Goal: Transaction & Acquisition: Purchase product/service

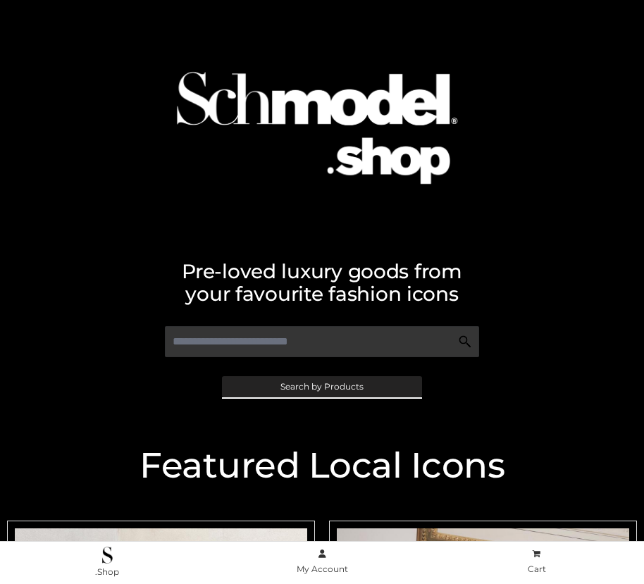
click at [321, 386] on span "Search by Products" at bounding box center [321, 386] width 83 height 8
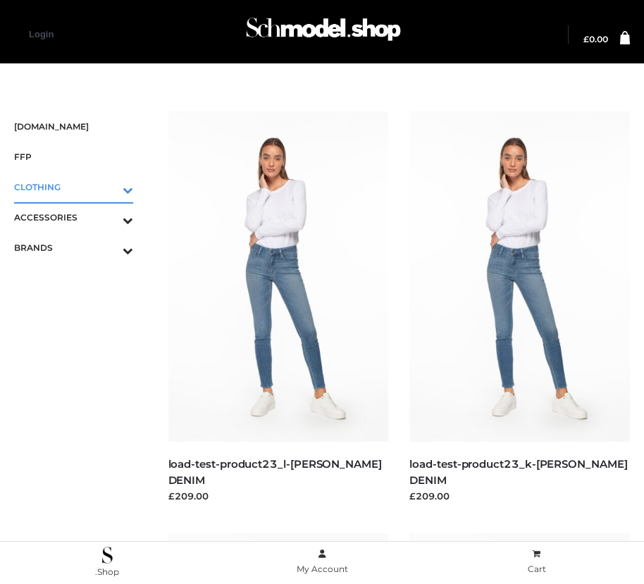
click at [108, 187] on icon "Toggle Submenu" at bounding box center [54, 190] width 158 height 16
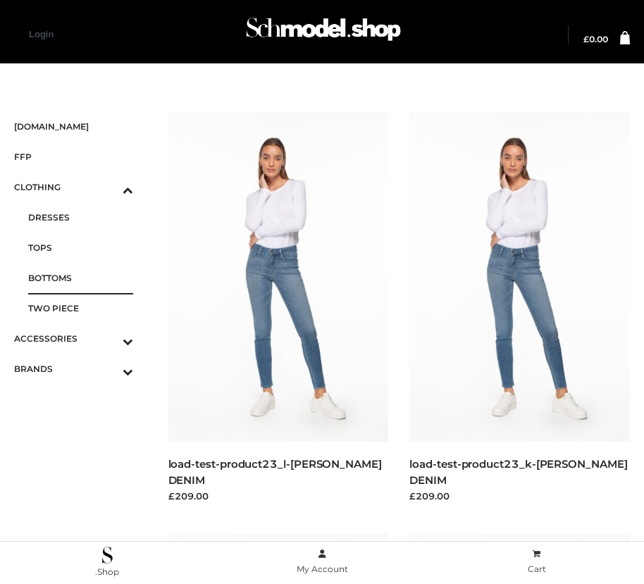
click at [80, 277] on span "BOTTOMS" at bounding box center [80, 278] width 105 height 16
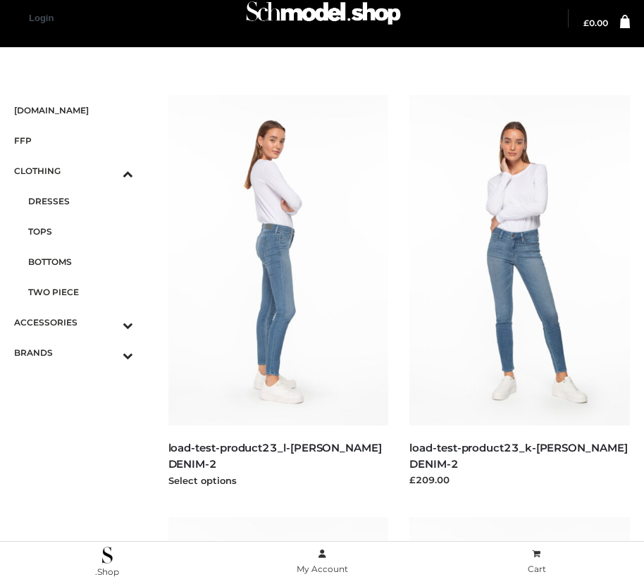
click at [277, 292] on img at bounding box center [278, 260] width 220 height 330
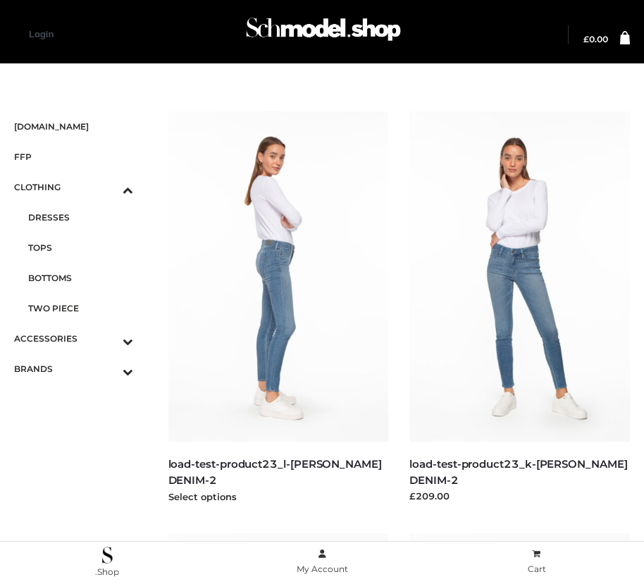
scroll to position [1704, 0]
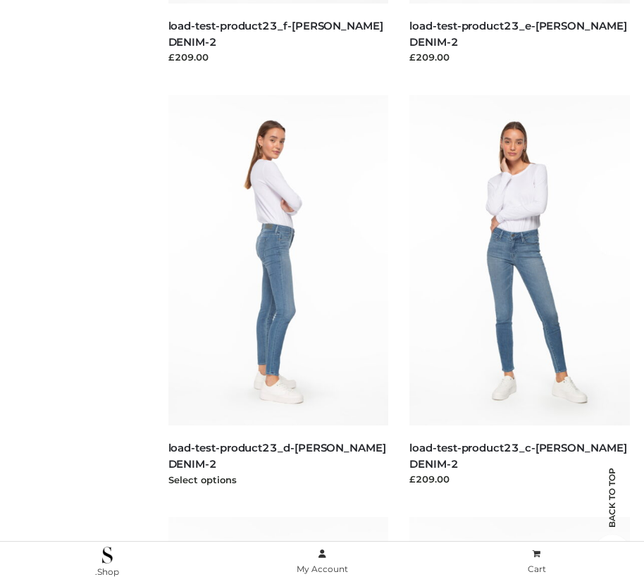
click at [277, 292] on img at bounding box center [278, 260] width 220 height 330
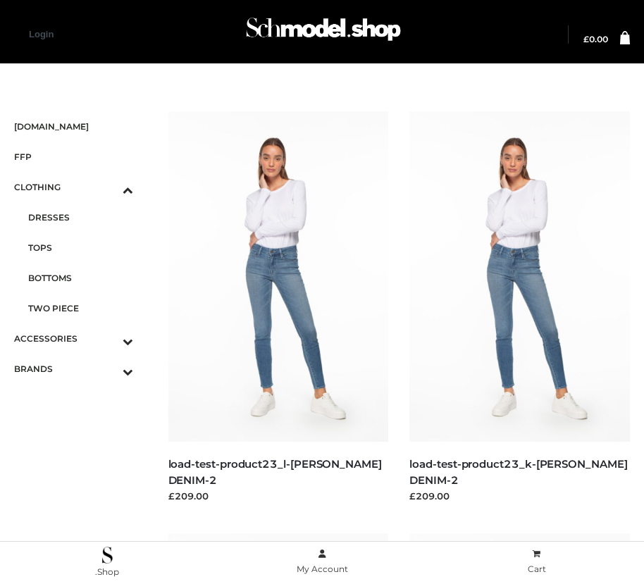
scroll to position [860, 0]
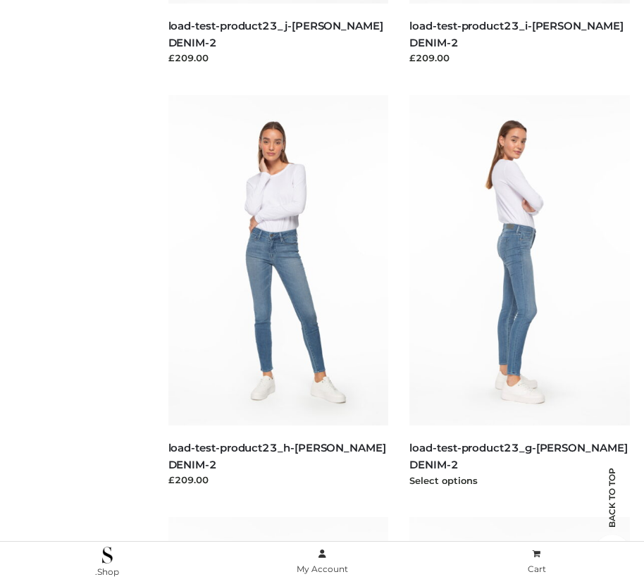
click at [519, 292] on img at bounding box center [519, 260] width 220 height 330
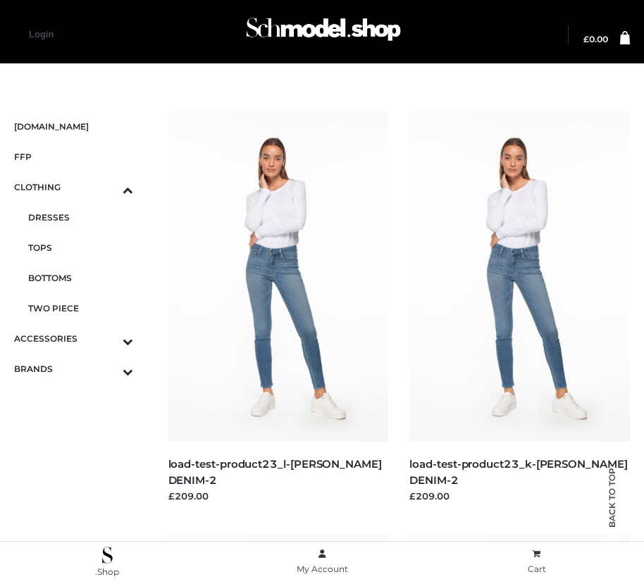
scroll to position [2126, 0]
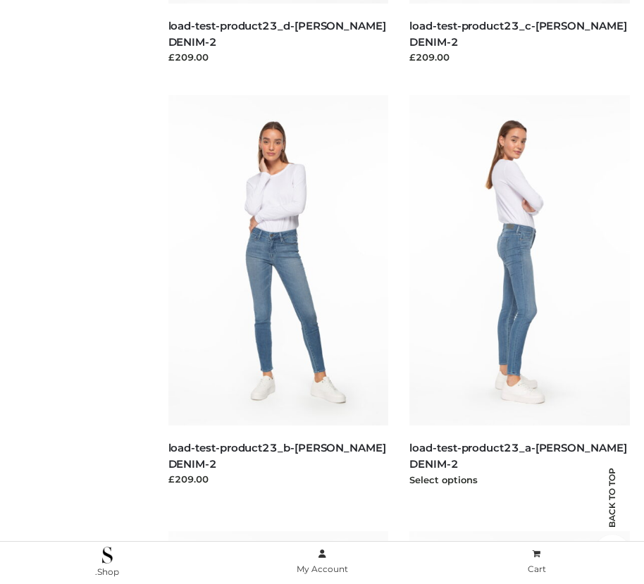
click at [519, 292] on img at bounding box center [519, 260] width 220 height 330
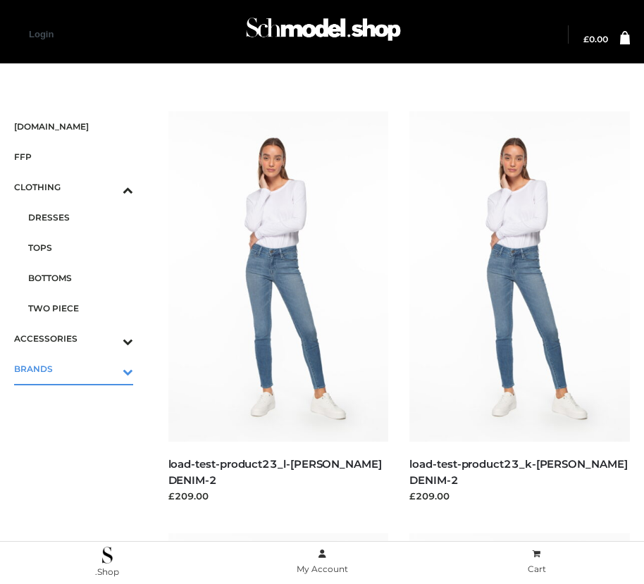
click at [108, 368] on icon "Toggle Submenu" at bounding box center [54, 371] width 158 height 16
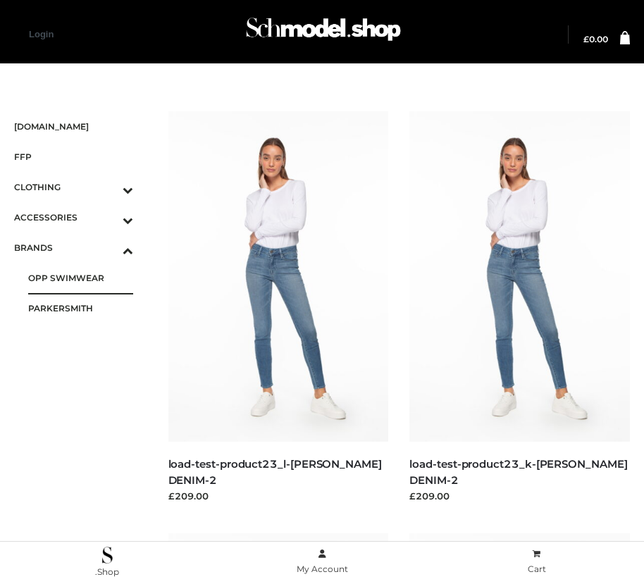
click at [80, 277] on span "OPP SWIMWEAR" at bounding box center [80, 278] width 105 height 16
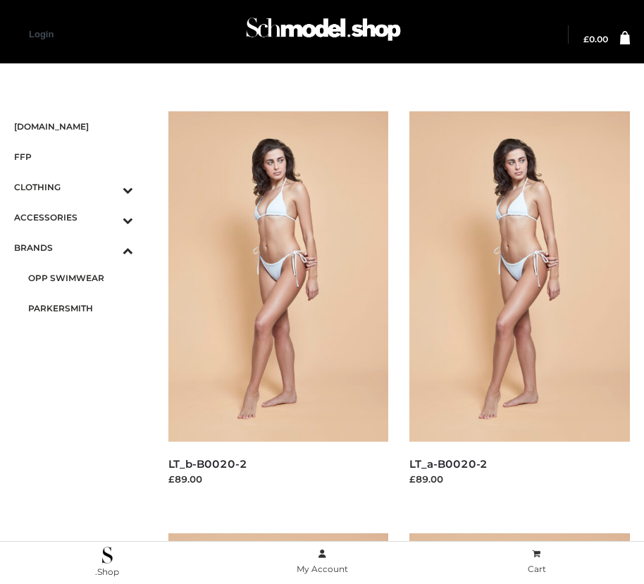
scroll to position [1282, 0]
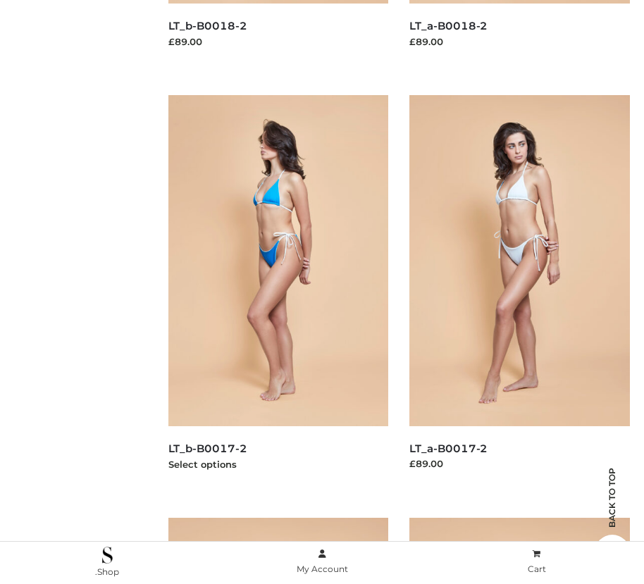
click at [277, 292] on img at bounding box center [278, 260] width 220 height 330
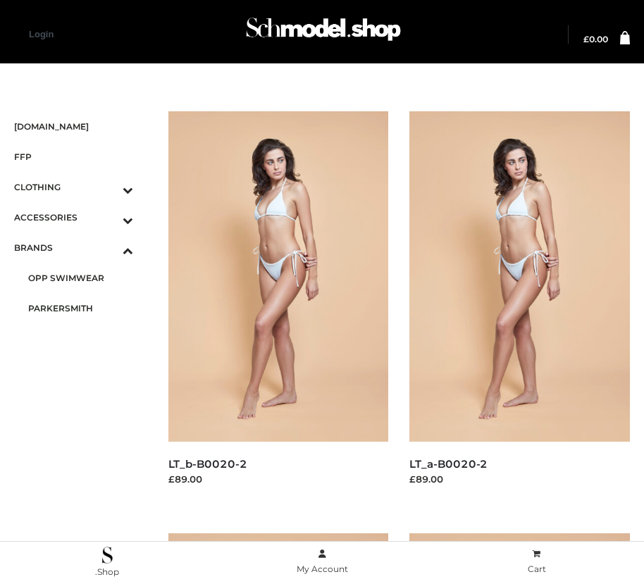
scroll to position [438, 0]
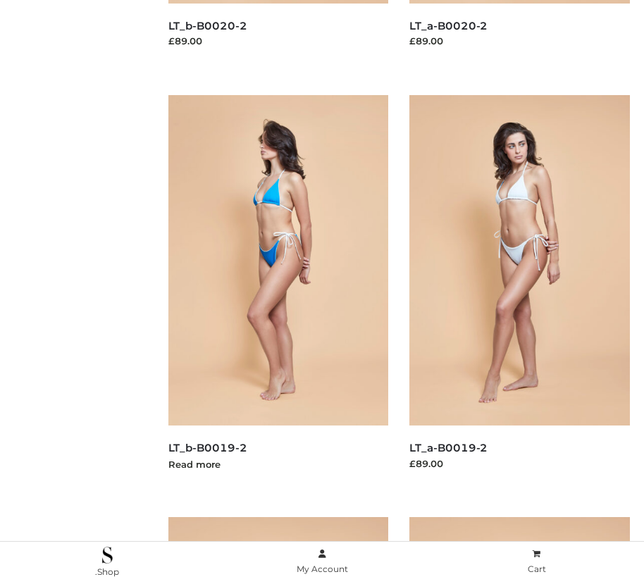
click at [277, 292] on img at bounding box center [278, 260] width 220 height 330
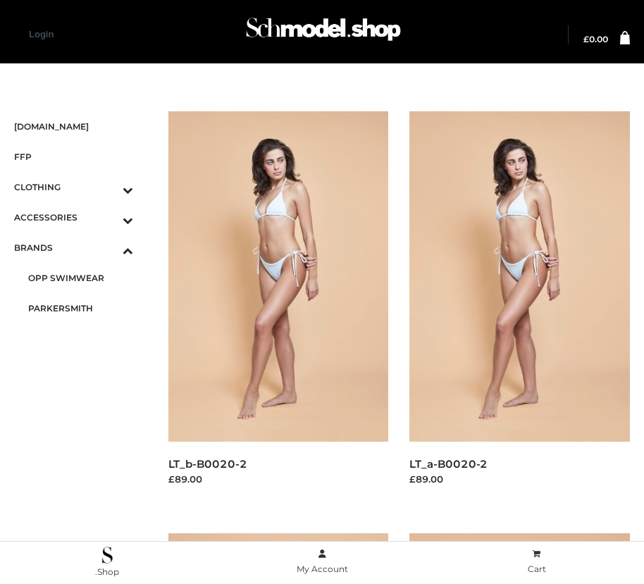
scroll to position [860, 0]
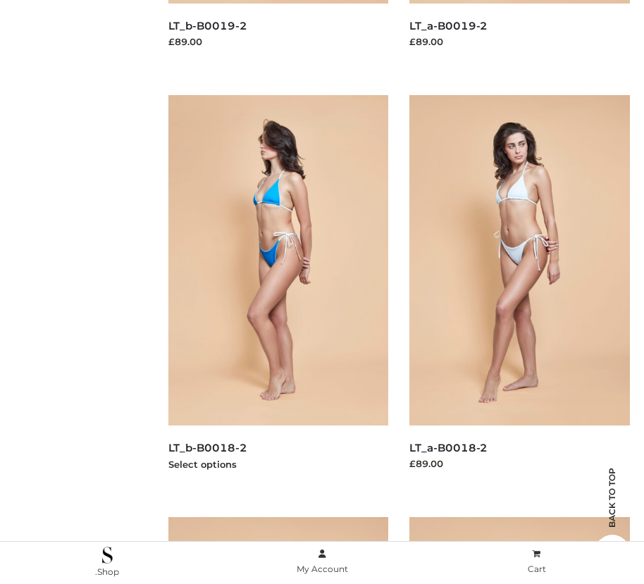
click at [277, 292] on img at bounding box center [278, 260] width 220 height 330
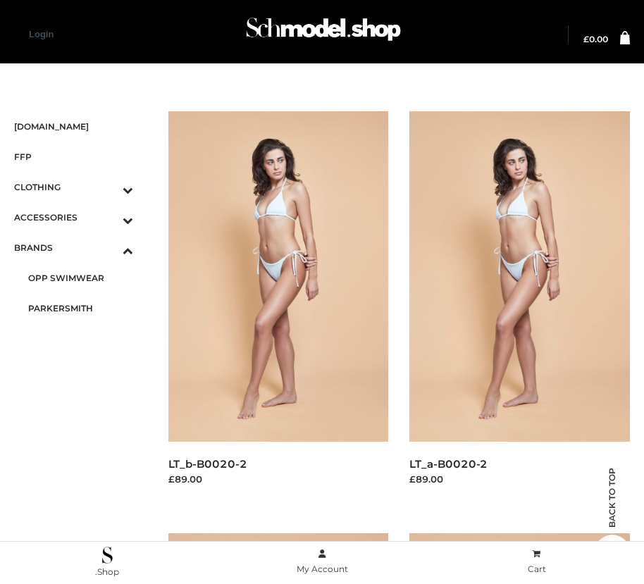
scroll to position [2126, 0]
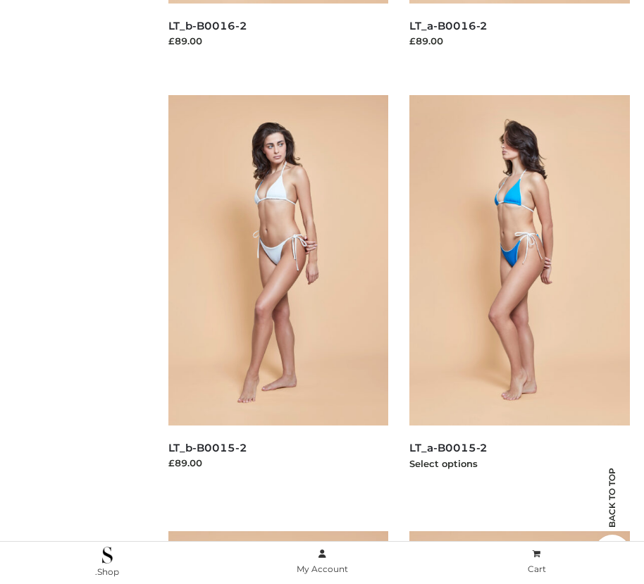
click at [519, 292] on img at bounding box center [519, 260] width 220 height 330
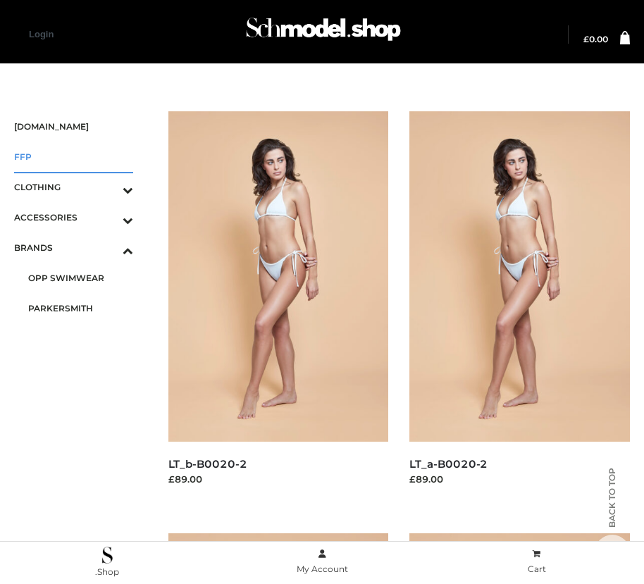
click at [73, 156] on span "FFP" at bounding box center [73, 157] width 119 height 16
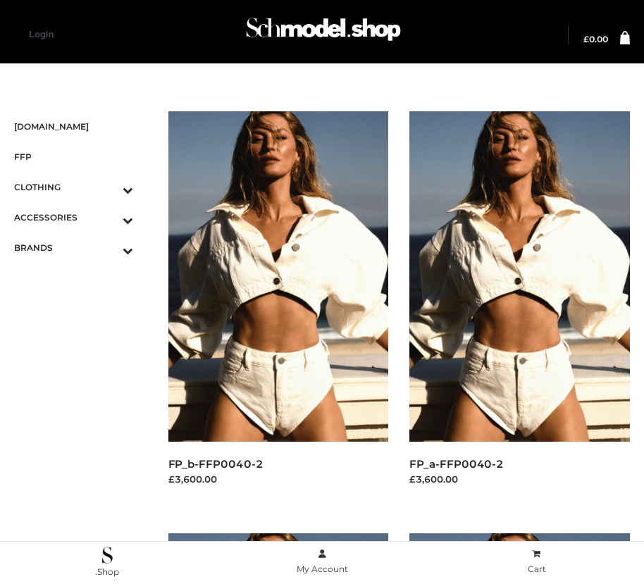
scroll to position [16, 0]
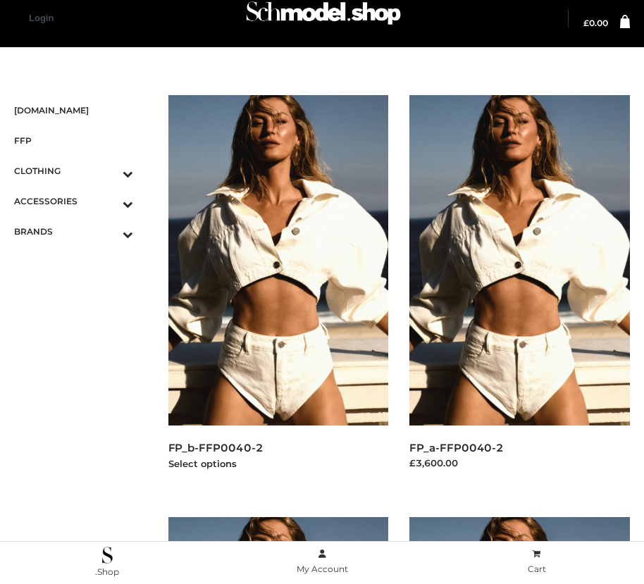
click at [277, 292] on img at bounding box center [278, 260] width 220 height 330
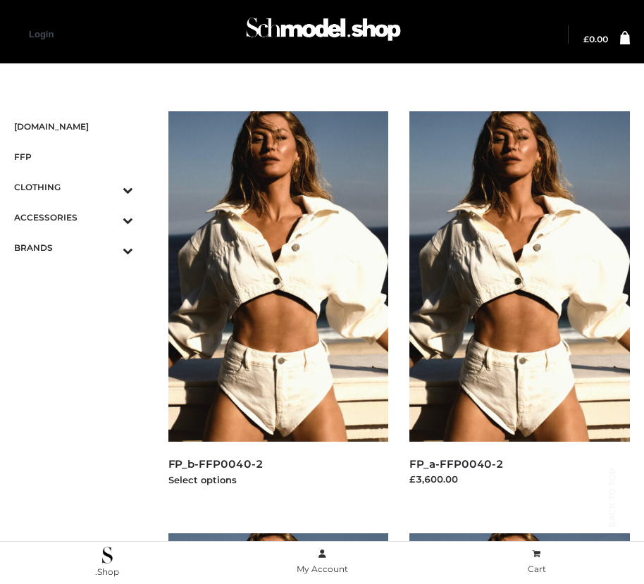
scroll to position [1282, 0]
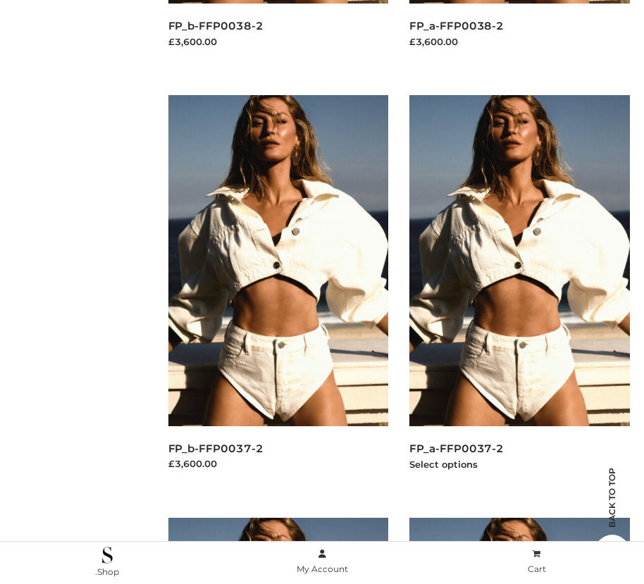
click at [519, 292] on img at bounding box center [519, 260] width 220 height 330
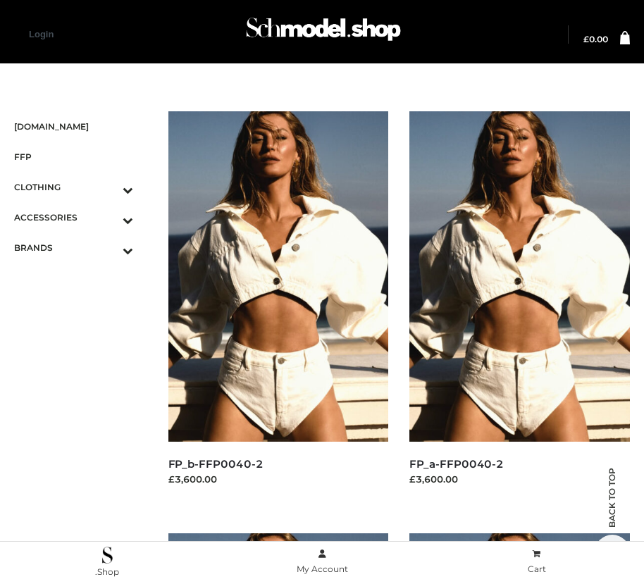
scroll to position [2126, 0]
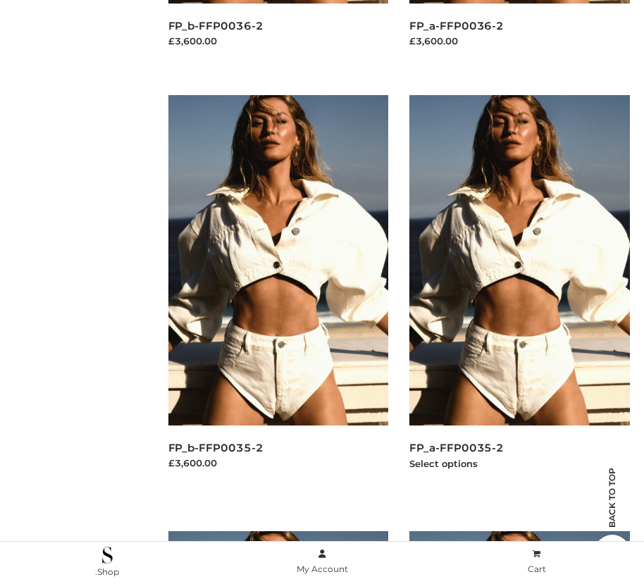
click at [519, 292] on img at bounding box center [519, 260] width 220 height 330
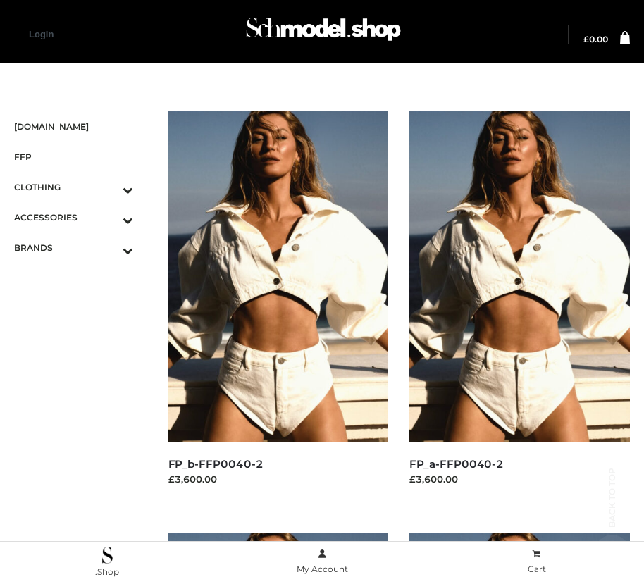
scroll to position [1282, 0]
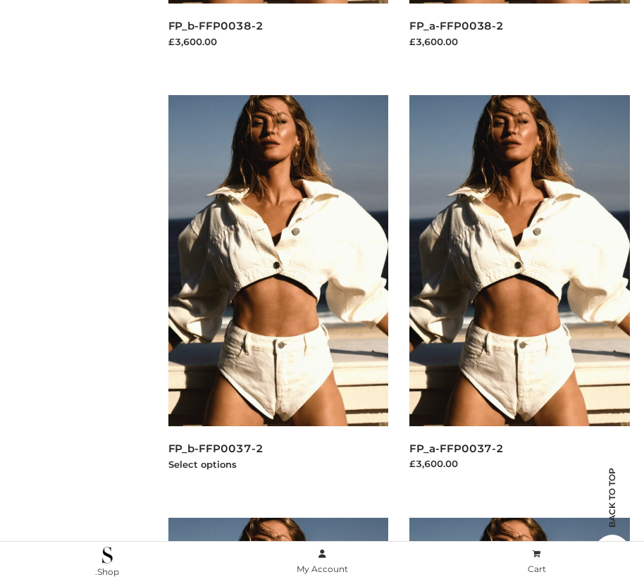
click at [277, 292] on img at bounding box center [278, 260] width 220 height 330
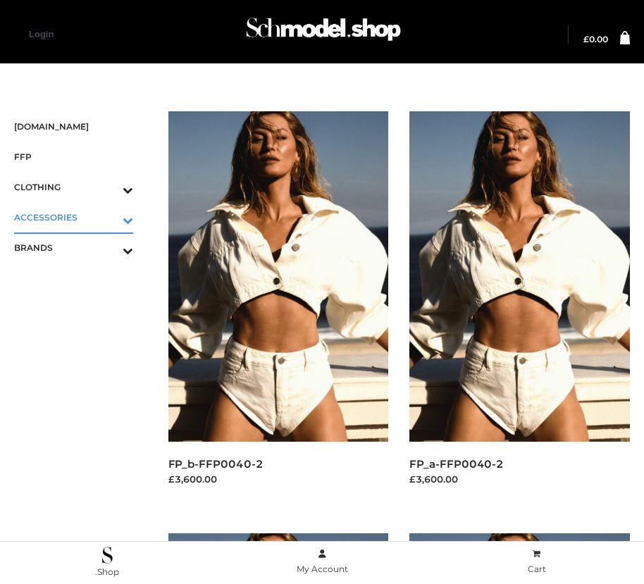
click at [108, 217] on icon "Toggle Submenu" at bounding box center [54, 220] width 158 height 16
click at [80, 247] on span "BAGS" at bounding box center [80, 247] width 105 height 16
